Goal: Find contact information: Find contact information

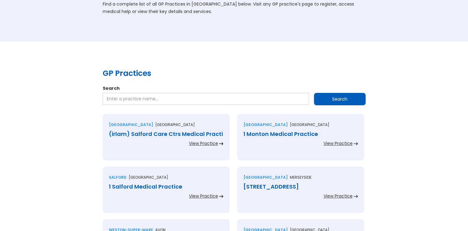
scroll to position [62, 0]
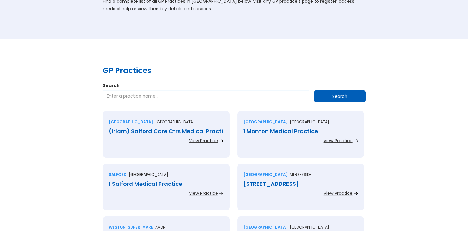
click at [147, 96] on input "Search" at bounding box center [206, 96] width 207 height 12
type input "[GEOGRAPHIC_DATA]"
click at [342, 94] on input "Search" at bounding box center [340, 96] width 52 height 12
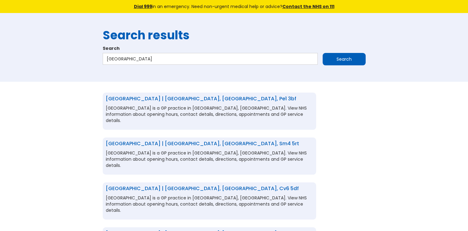
click at [178, 140] on link "[GEOGRAPHIC_DATA] | [GEOGRAPHIC_DATA], [GEOGRAPHIC_DATA], sm4 5rt" at bounding box center [203, 143] width 194 height 7
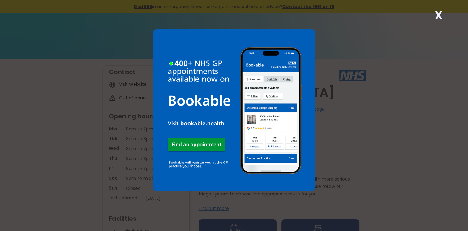
click at [439, 14] on strong "X" at bounding box center [438, 15] width 7 height 15
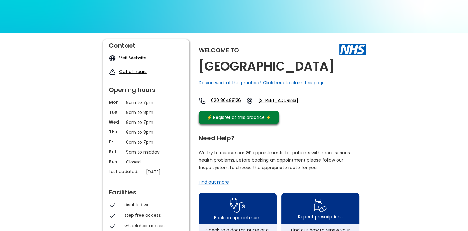
scroll to position [93, 0]
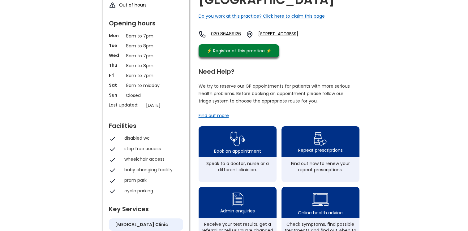
click at [224, 119] on div "Find out more" at bounding box center [214, 115] width 30 height 6
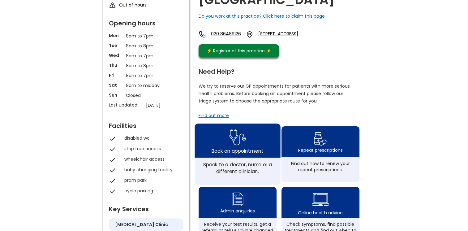
click at [234, 146] on img at bounding box center [237, 137] width 16 height 20
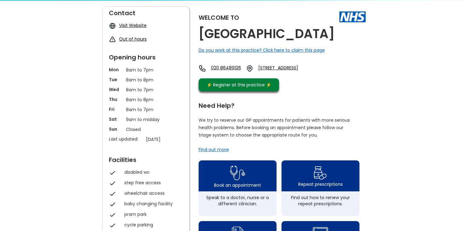
scroll to position [62, 0]
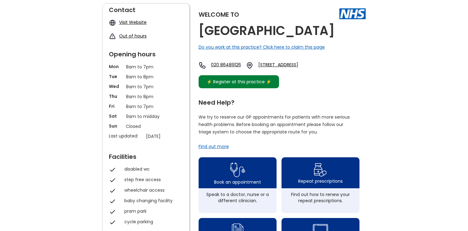
click at [253, 85] on div "⚡️ Register at this practice ⚡️" at bounding box center [239, 81] width 71 height 7
click at [321, 85] on div "Welcome to Central Medical Centre Do you work at this practice? Click here to c…" at bounding box center [282, 48] width 167 height 88
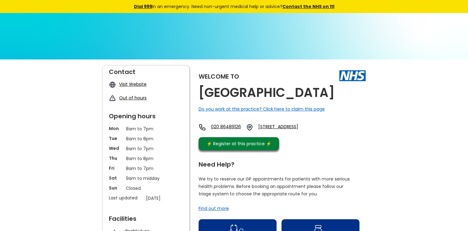
click at [224, 126] on link "020 86489126" at bounding box center [226, 127] width 30 height 7
